Goal: Task Accomplishment & Management: Use online tool/utility

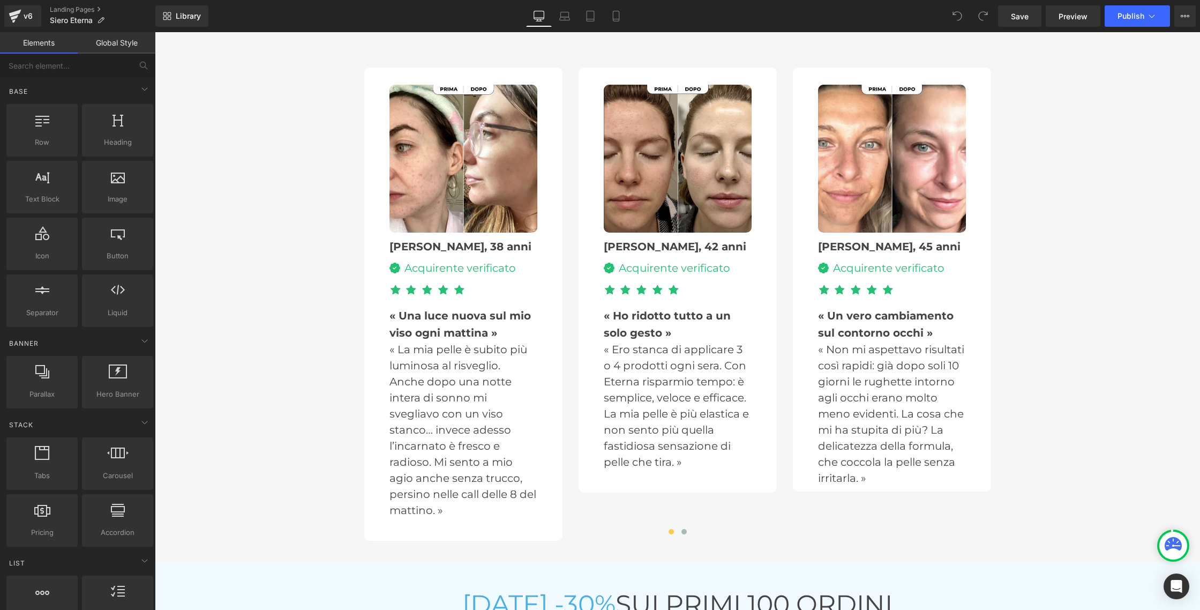
scroll to position [3456, 0]
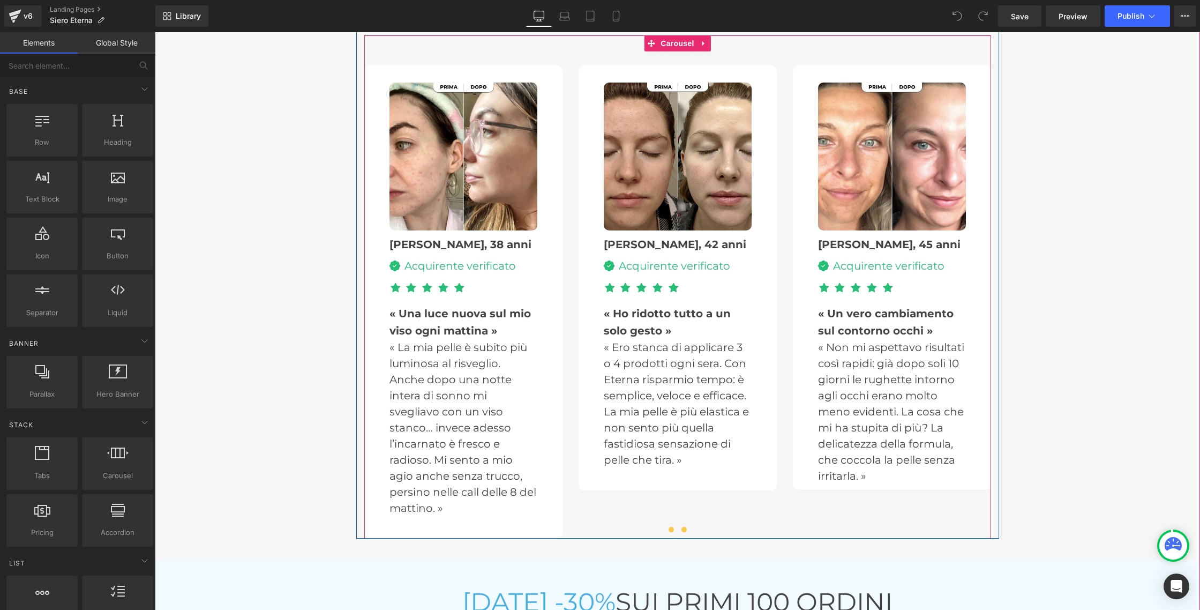
click at [680, 527] on button at bounding box center [684, 529] width 13 height 11
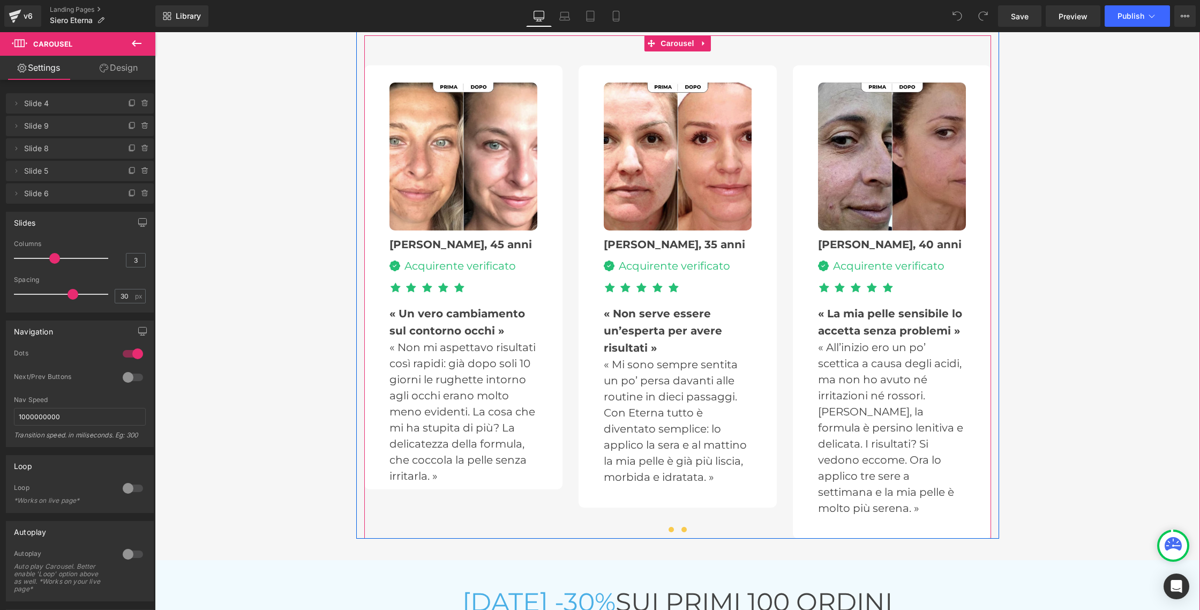
click at [670, 528] on span at bounding box center [670, 529] width 5 height 5
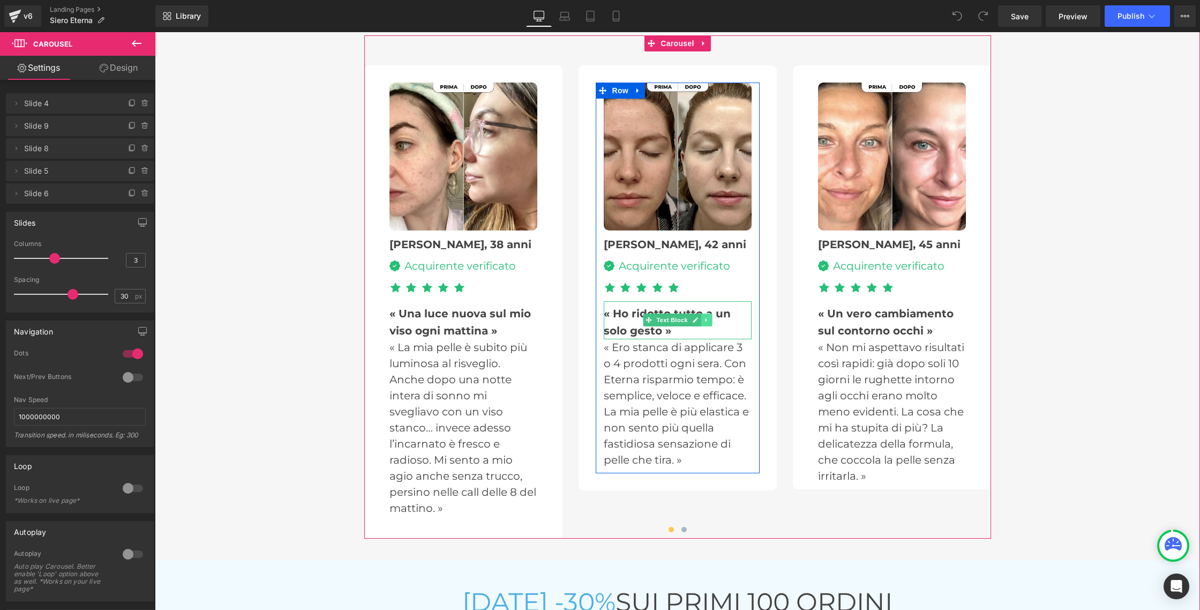
click at [708, 315] on link at bounding box center [706, 319] width 11 height 13
click at [732, 310] on div "« Ho ridotto tutto a un solo gesto »" at bounding box center [678, 320] width 148 height 38
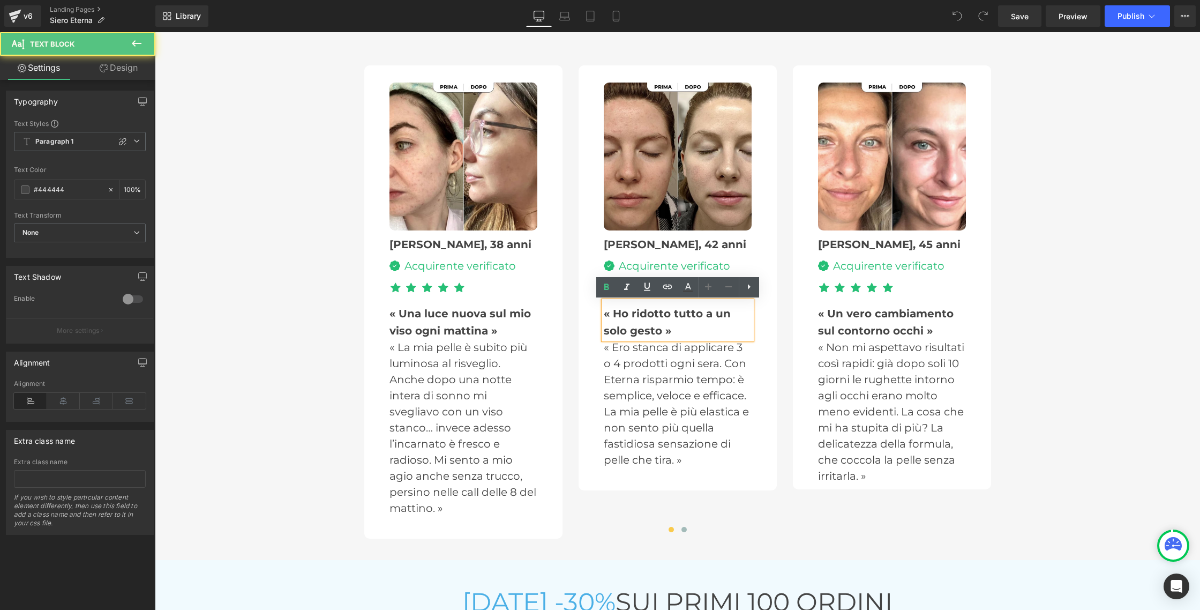
click at [704, 312] on span "« Ho ridotto tutto a un solo gesto »" at bounding box center [667, 322] width 127 height 30
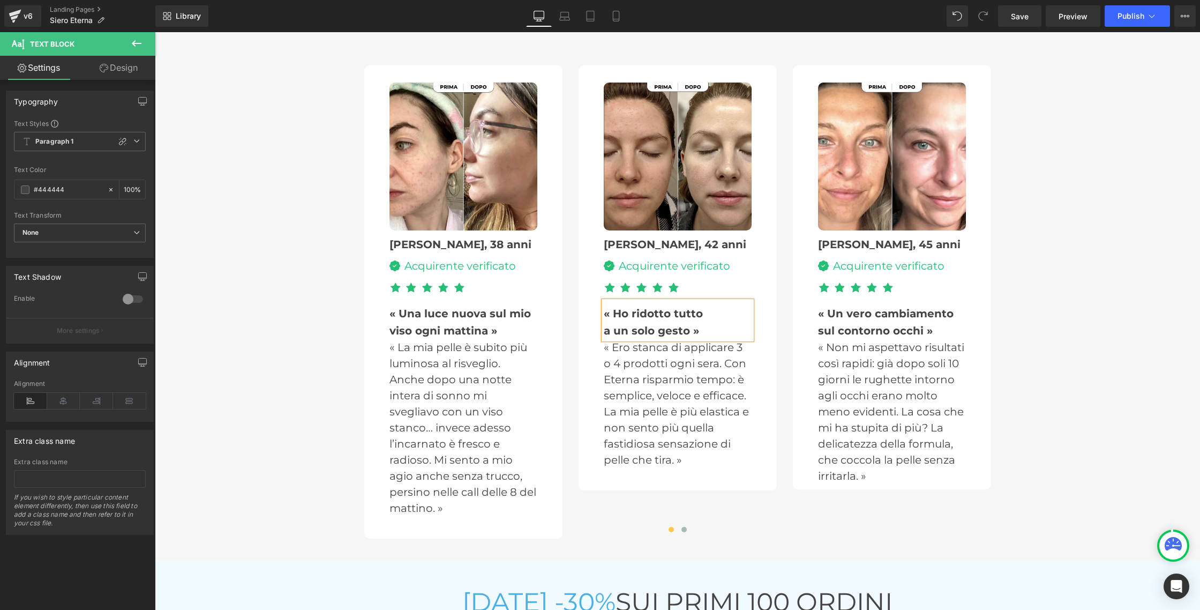
click at [284, 330] on div "Il siero anti-età più amato dalle donne italiane 🇮🇹 Heading Valutato 4,8 su 5 H…" at bounding box center [677, 237] width 1045 height 603
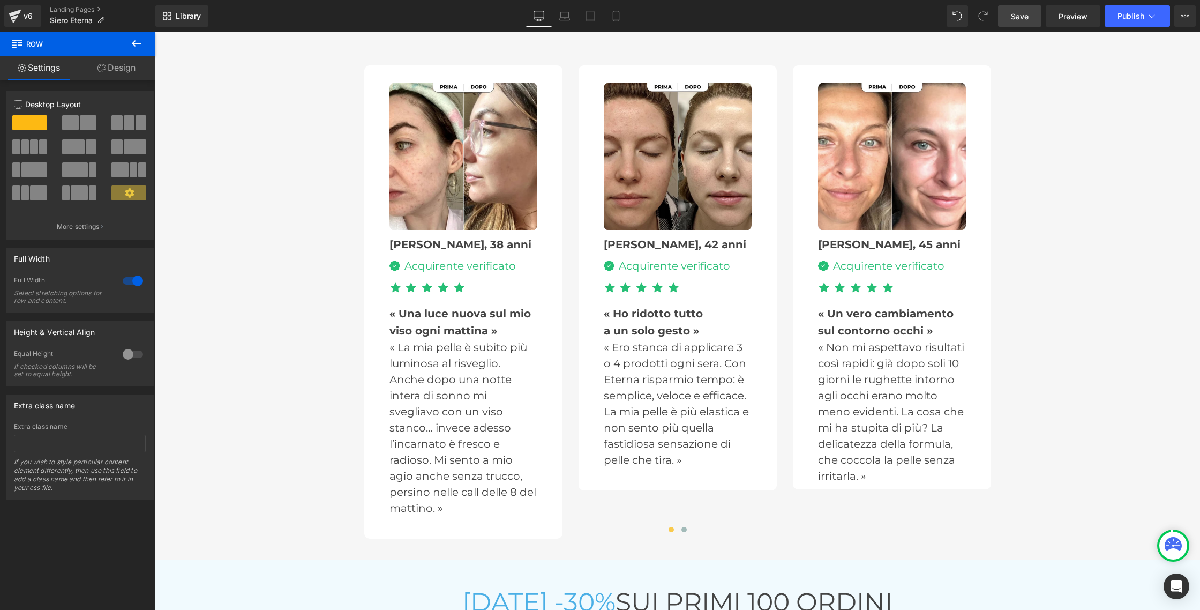
click at [1016, 13] on span "Save" at bounding box center [1020, 16] width 18 height 11
click at [1142, 15] on span "Publish" at bounding box center [1130, 16] width 27 height 9
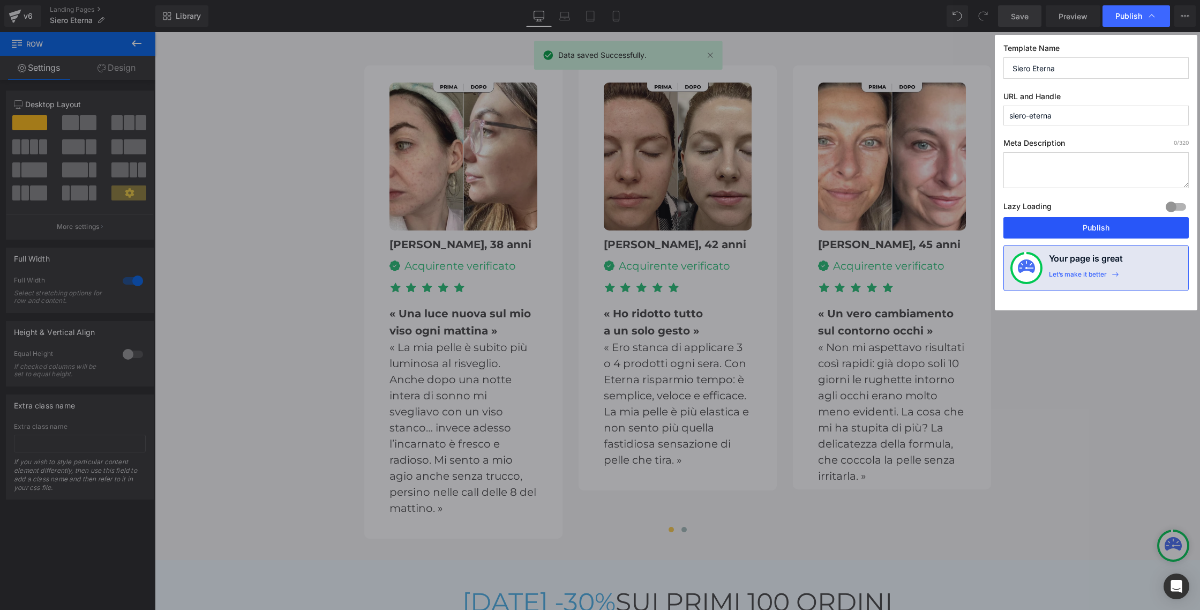
click at [1039, 221] on button "Publish" at bounding box center [1095, 227] width 185 height 21
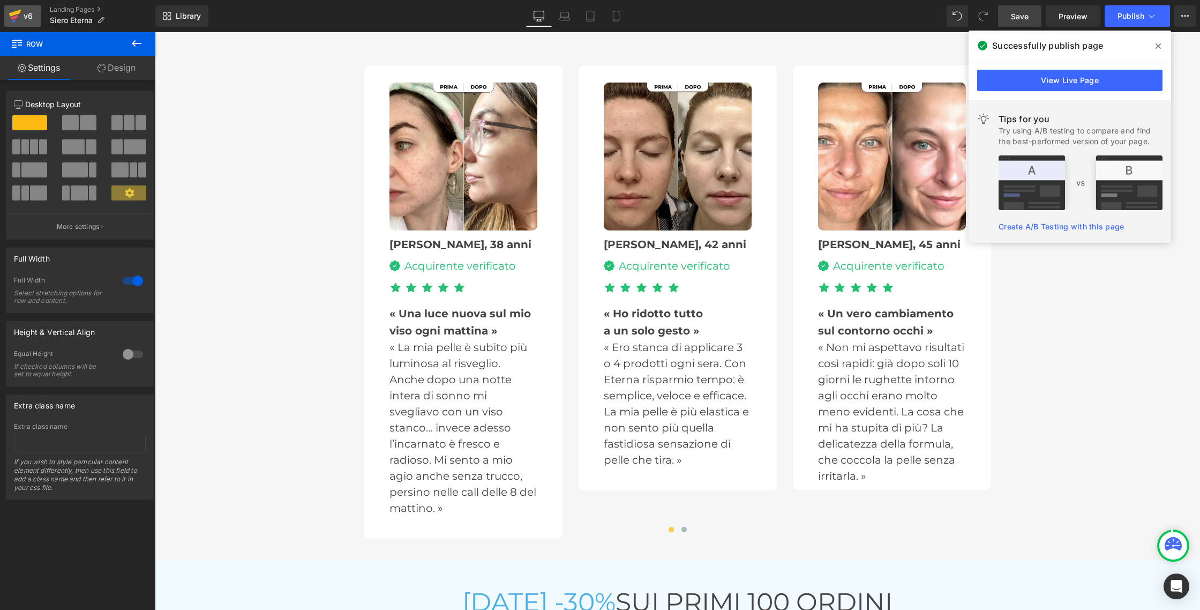
click at [29, 20] on div "v6" at bounding box center [27, 16] width 13 height 14
